Goal: Check status: Check status

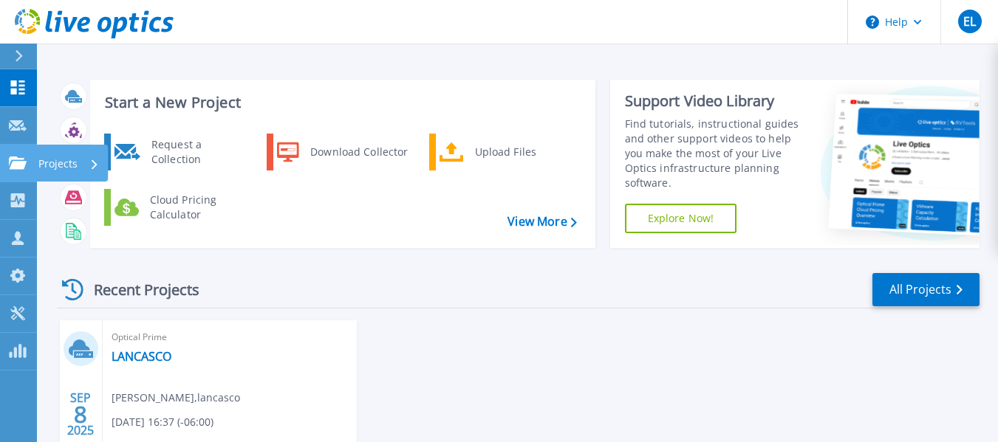
click at [13, 164] on icon at bounding box center [18, 163] width 18 height 13
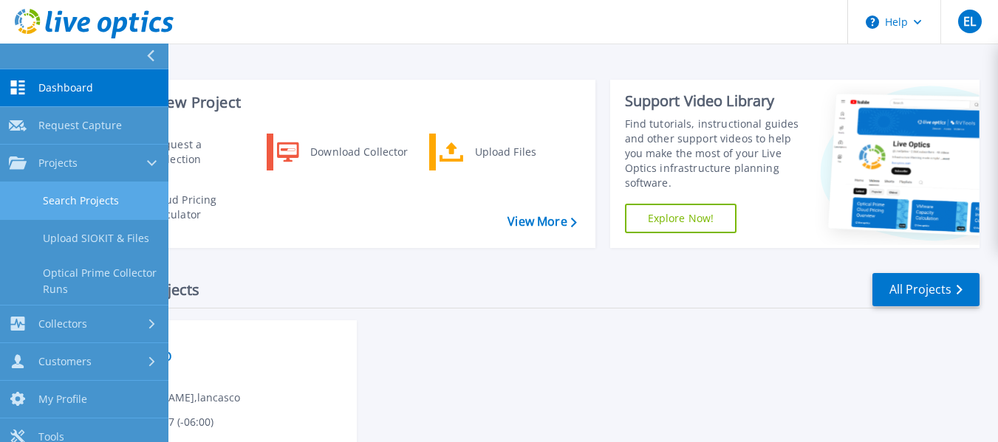
click at [81, 200] on link "Search Projects" at bounding box center [84, 201] width 168 height 38
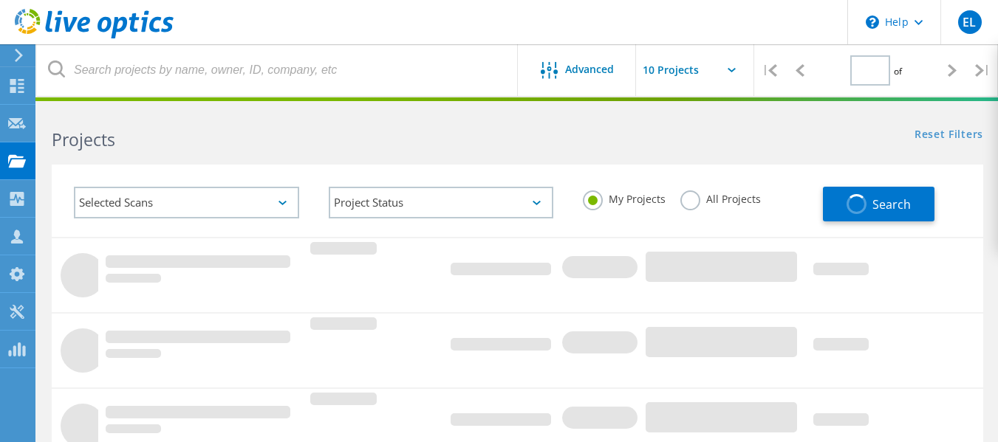
type input "1"
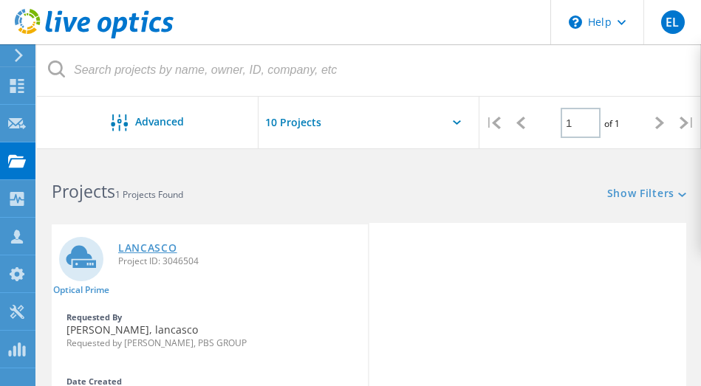
click at [152, 246] on link "LANCASCO" at bounding box center [147, 248] width 59 height 10
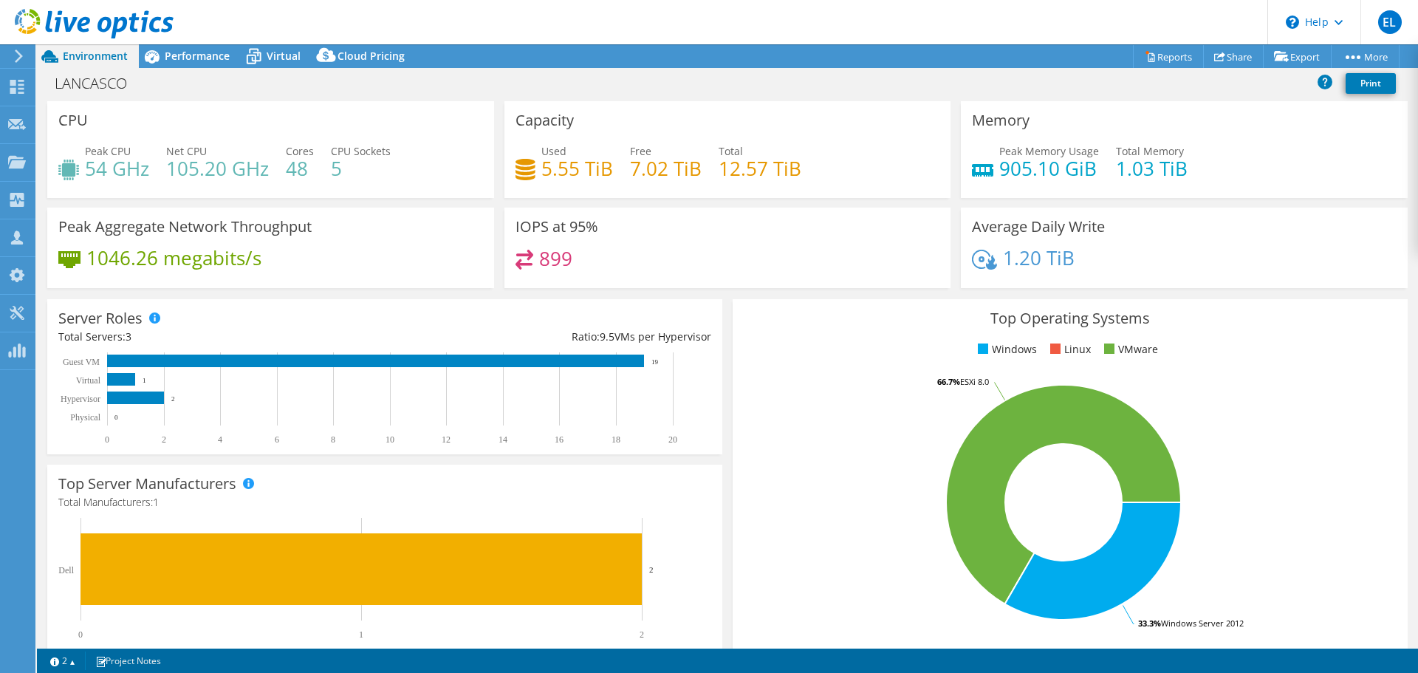
select select "USD"
click at [263, 47] on icon at bounding box center [254, 57] width 26 height 26
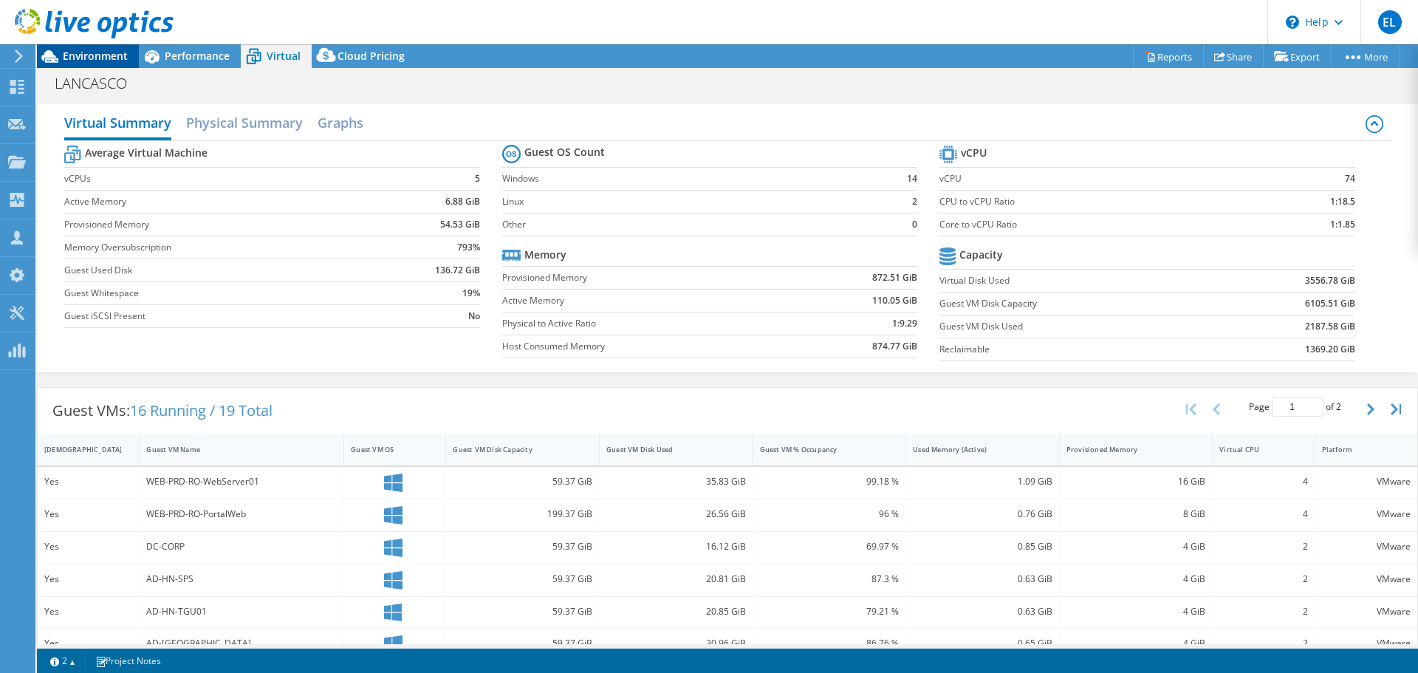
click at [94, 55] on span "Environment" at bounding box center [95, 56] width 65 height 14
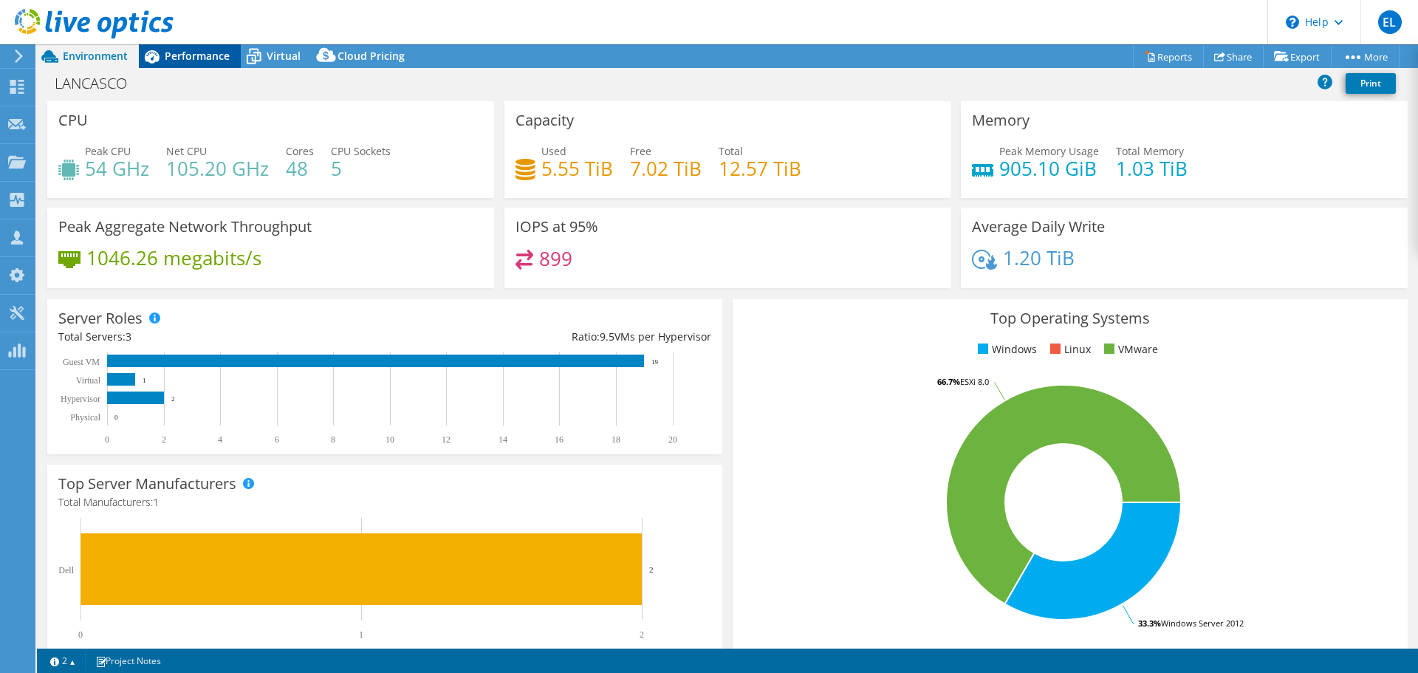
click at [204, 52] on span "Performance" at bounding box center [197, 56] width 65 height 14
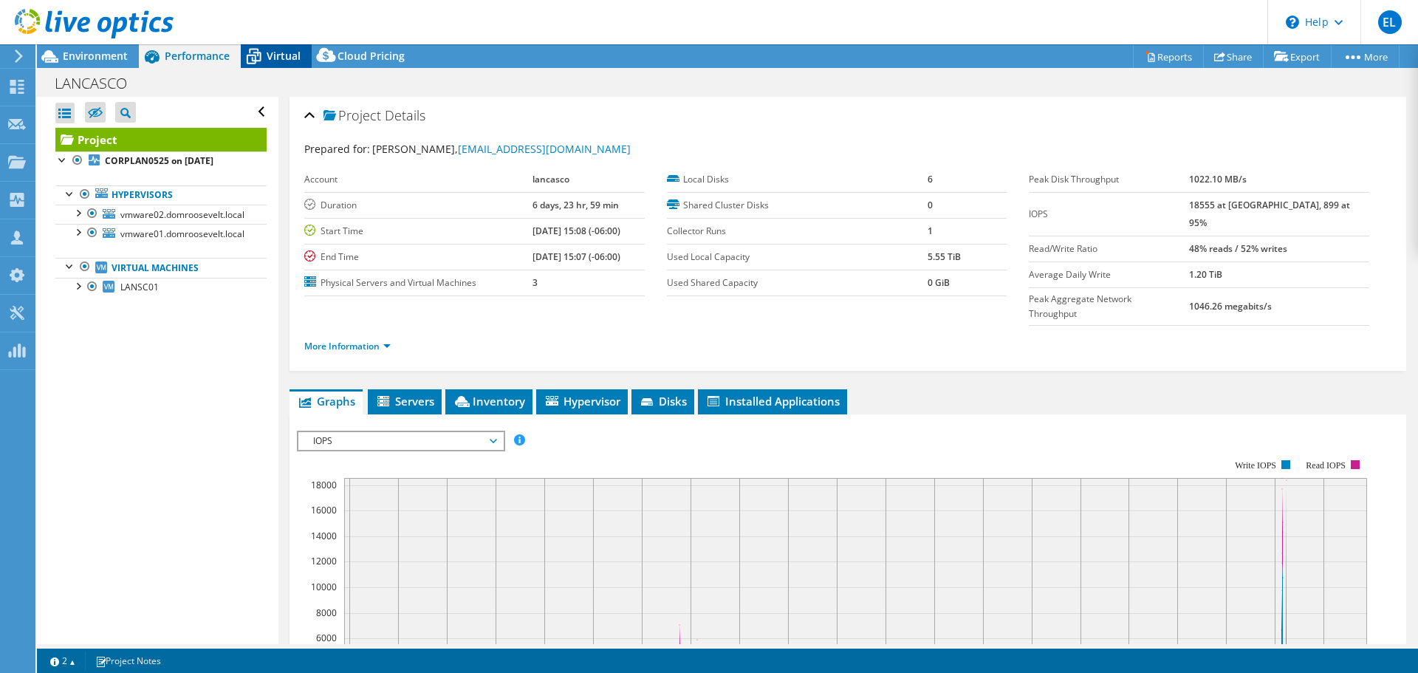
click at [266, 53] on icon at bounding box center [254, 57] width 26 height 26
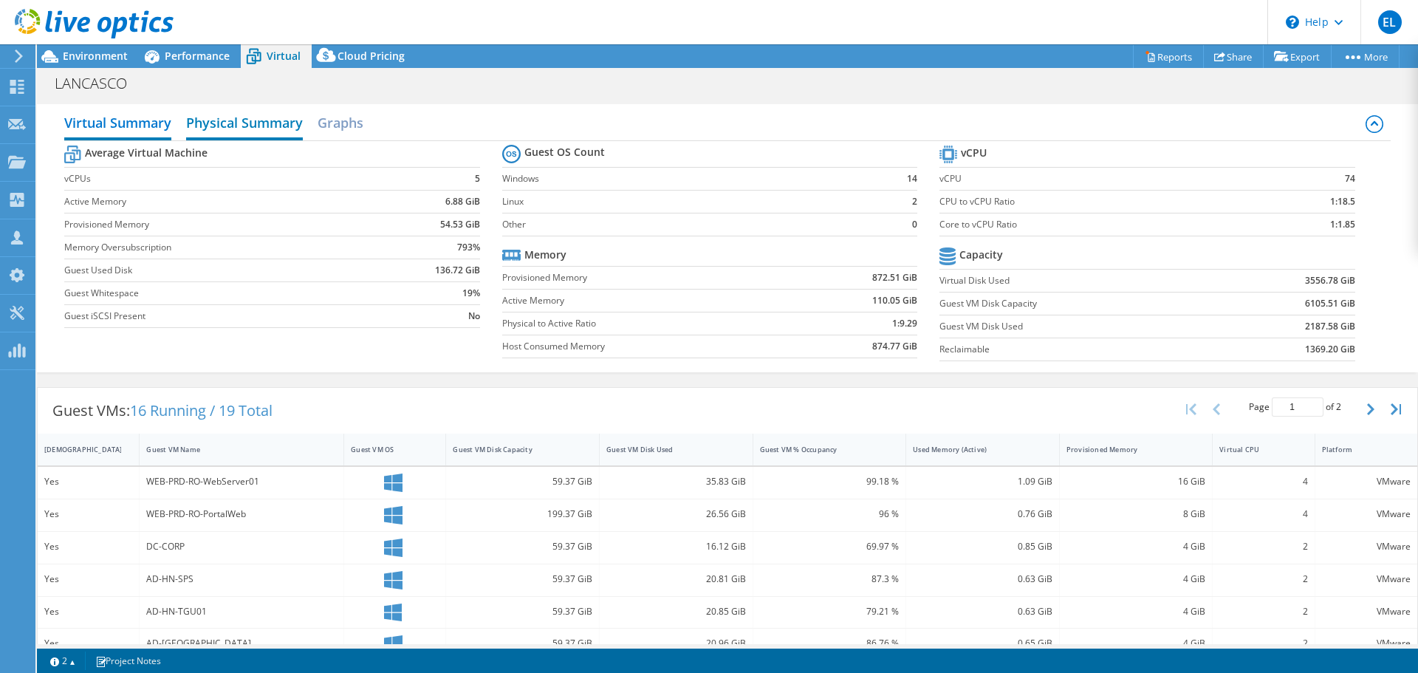
click at [232, 120] on h2 "Physical Summary" at bounding box center [244, 124] width 117 height 32
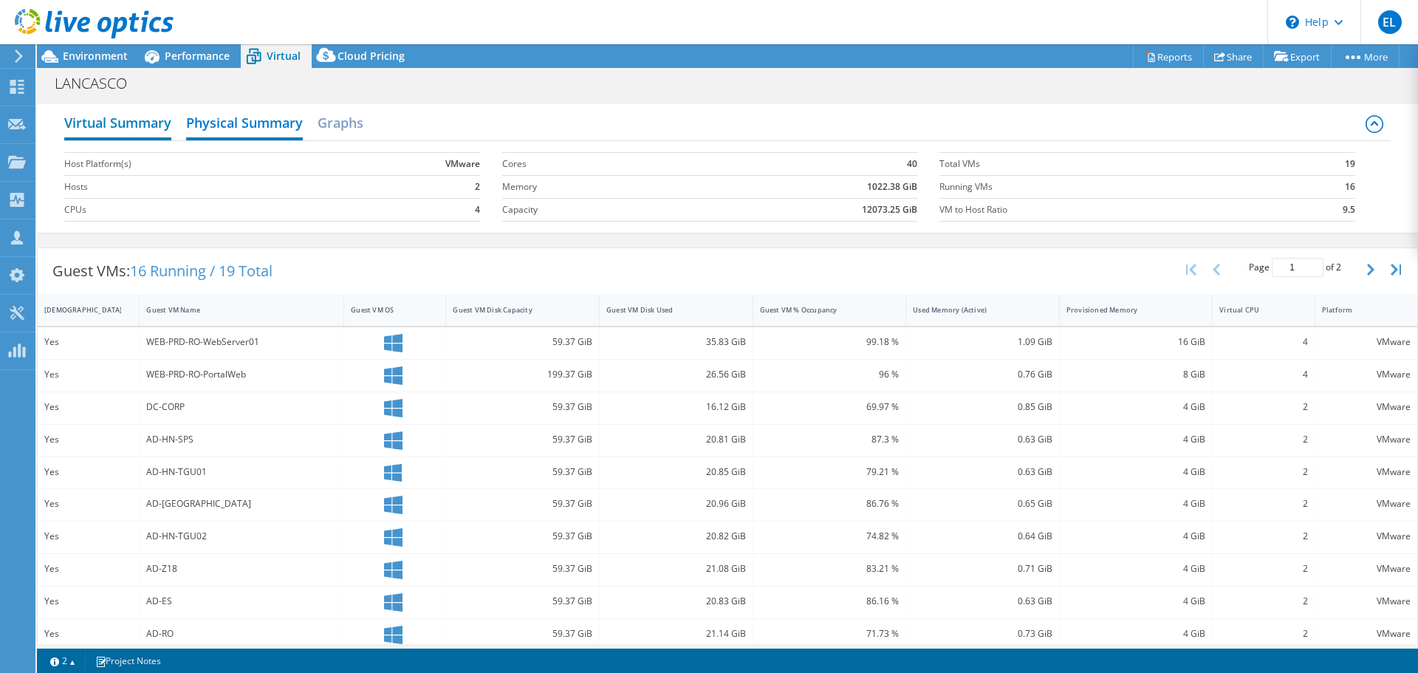
click at [134, 128] on h2 "Virtual Summary" at bounding box center [117, 124] width 107 height 32
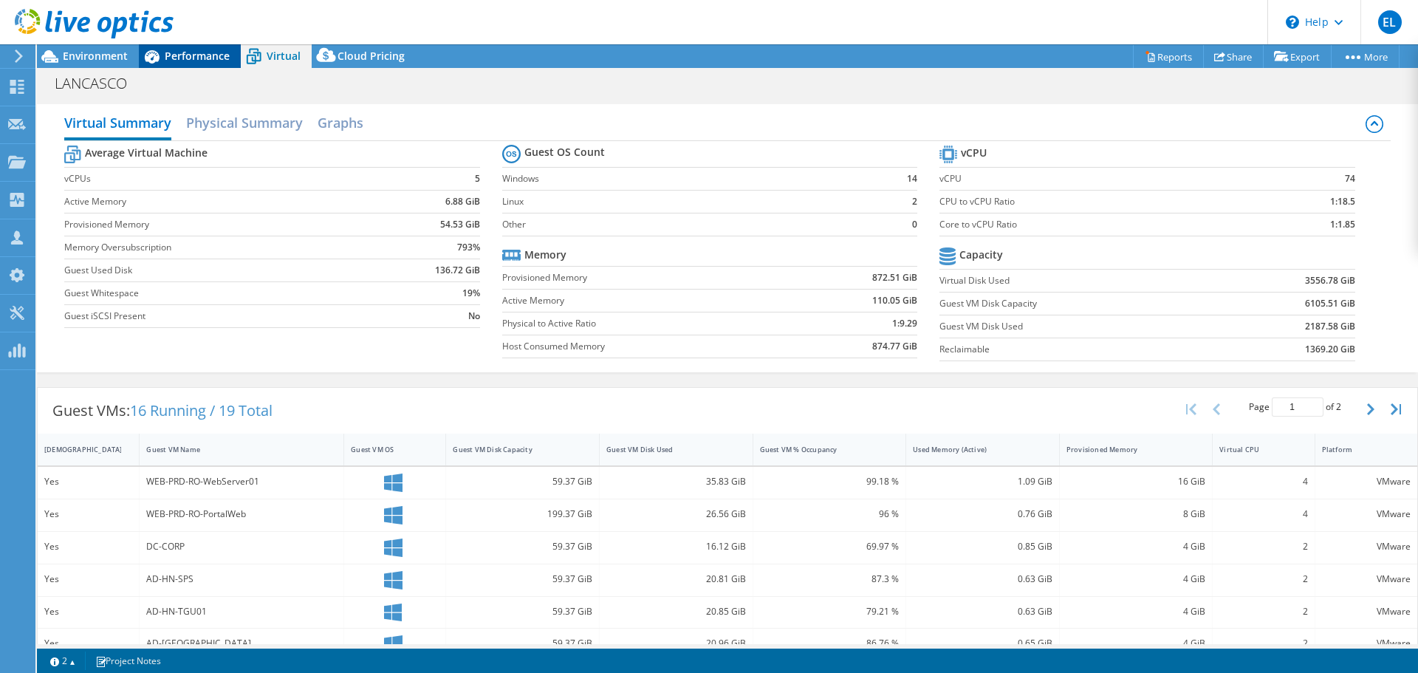
click at [176, 54] on span "Performance" at bounding box center [197, 56] width 65 height 14
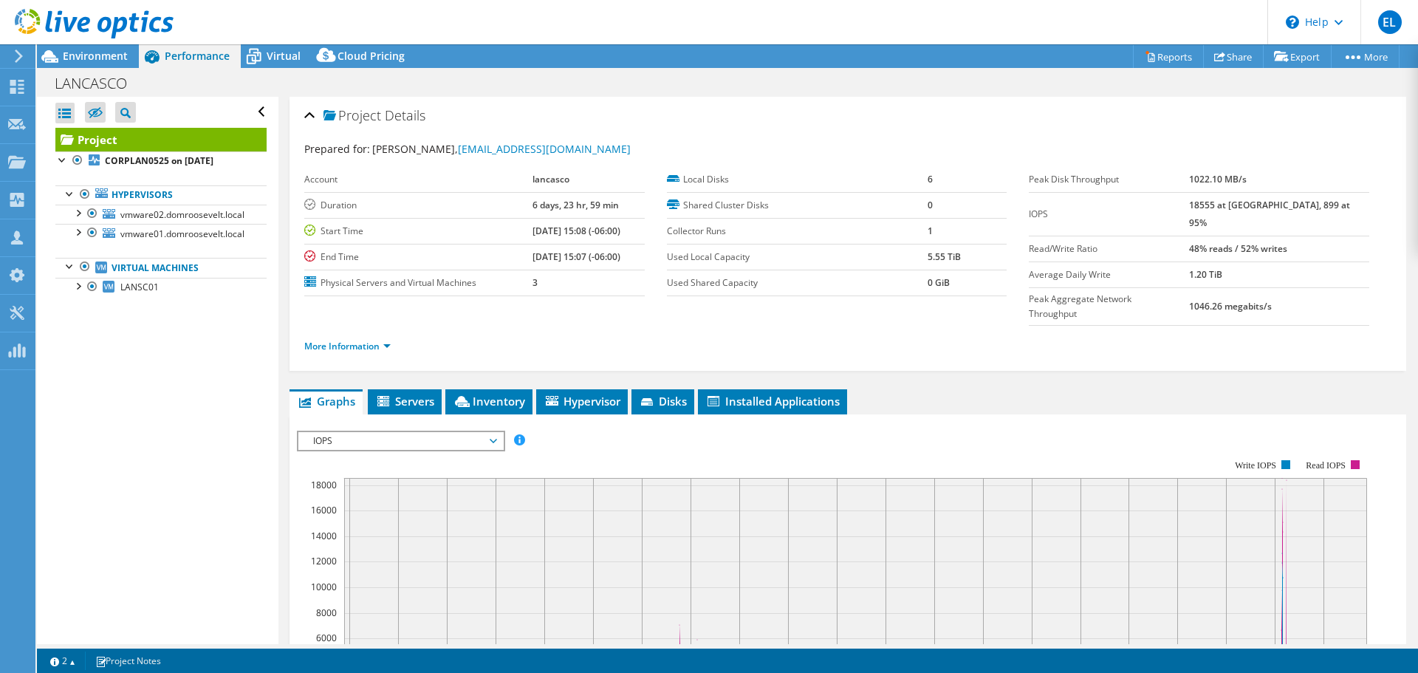
click at [98, 48] on div at bounding box center [87, 24] width 174 height 49
click at [95, 46] on div at bounding box center [87, 24] width 174 height 49
click at [99, 51] on span "Environment" at bounding box center [95, 56] width 65 height 14
